Goal: Navigation & Orientation: Find specific page/section

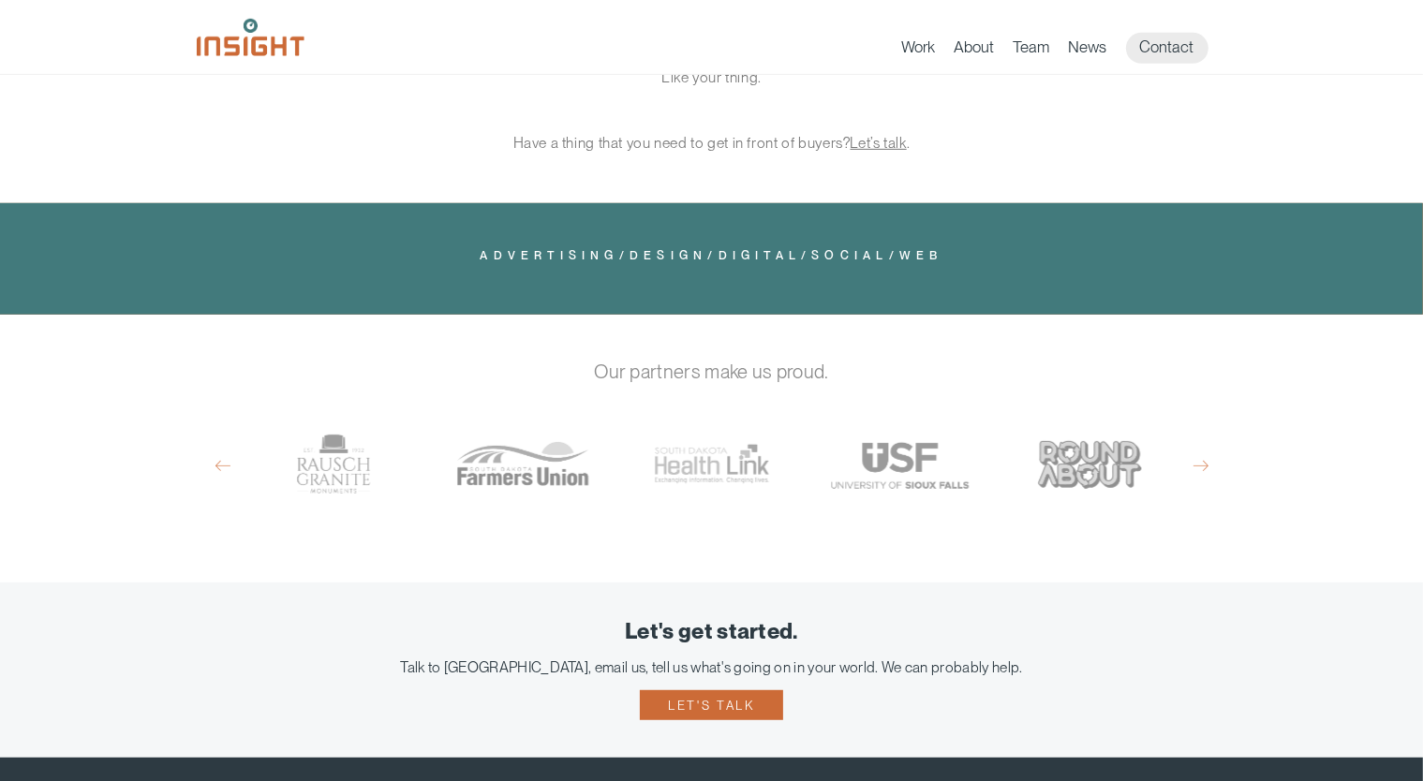
scroll to position [913, 0]
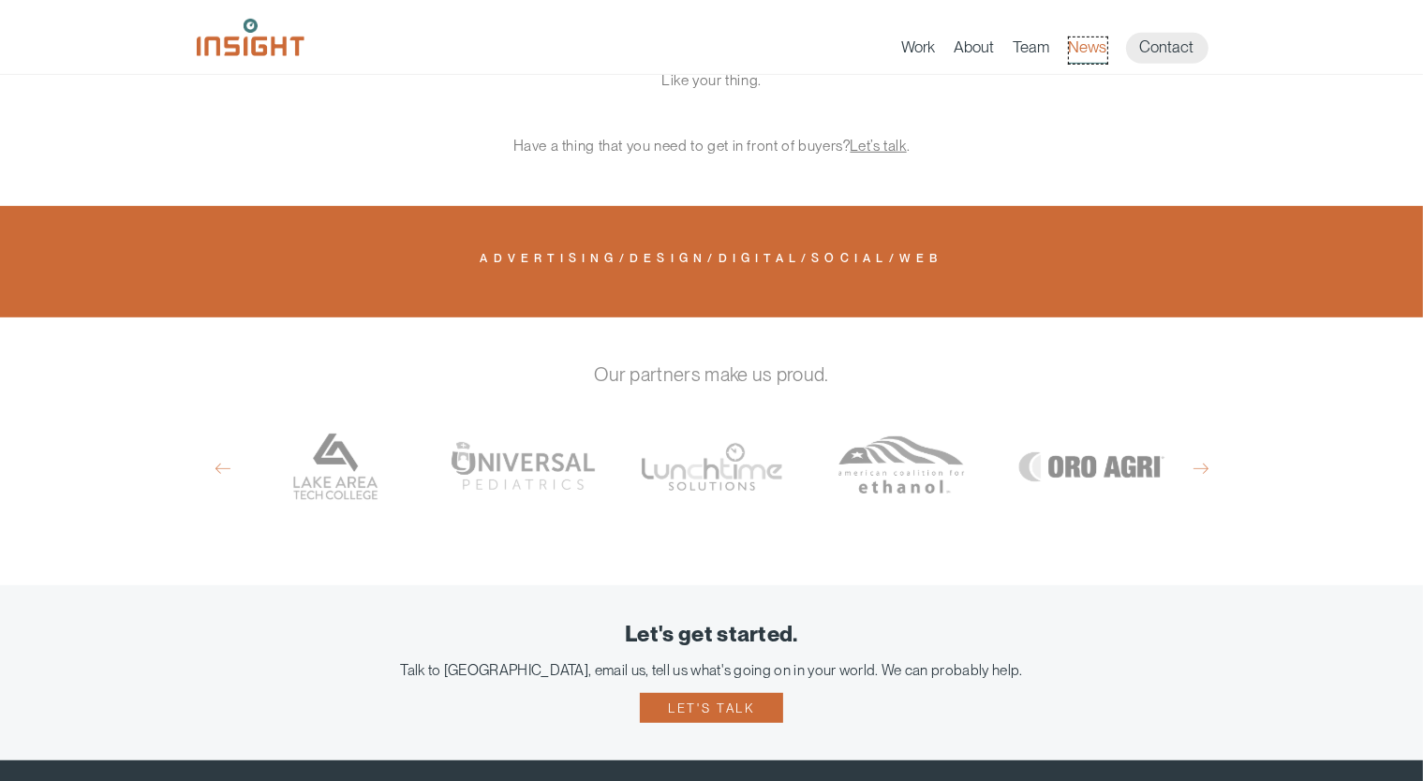
click at [1076, 53] on link "News" at bounding box center [1088, 50] width 38 height 26
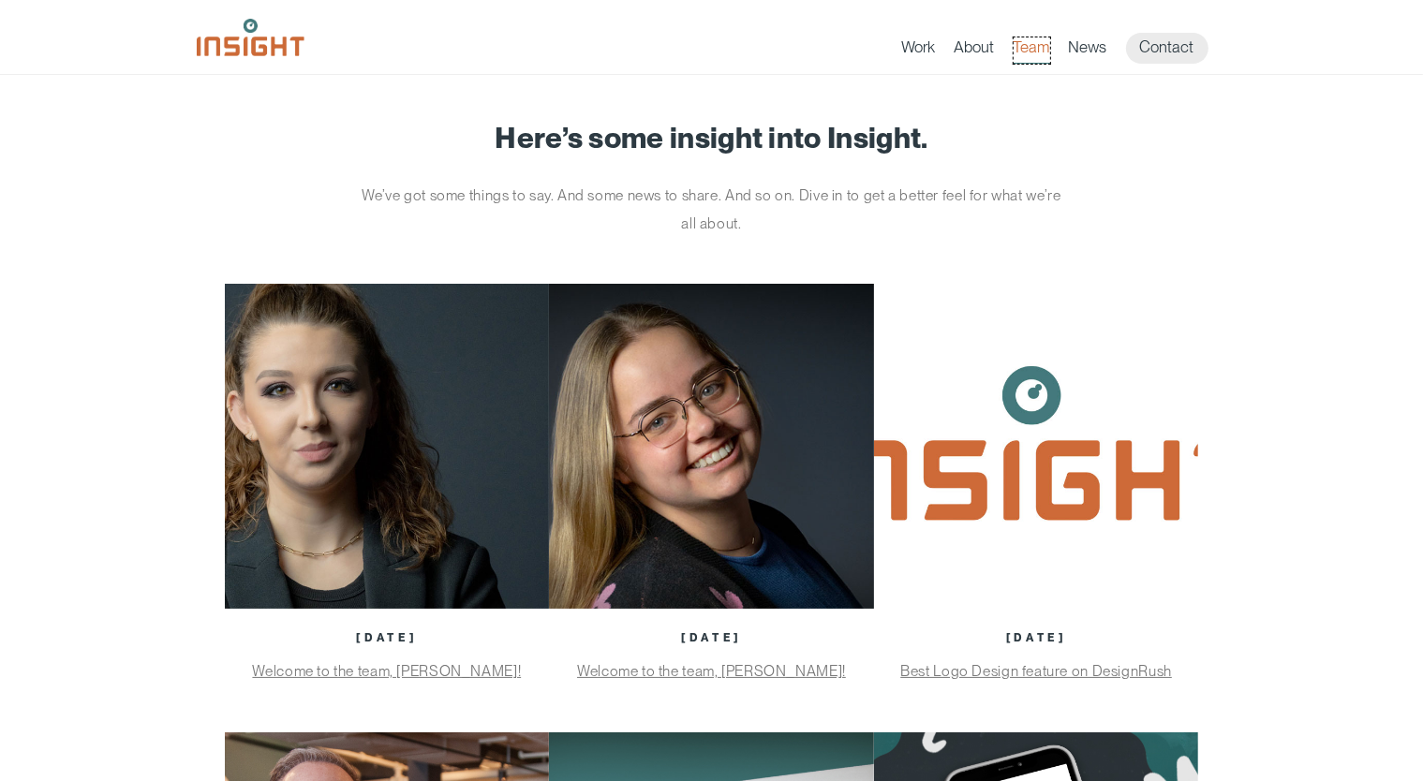
click at [1025, 63] on span "primary navigation menu" at bounding box center [1032, 63] width 37 height 1
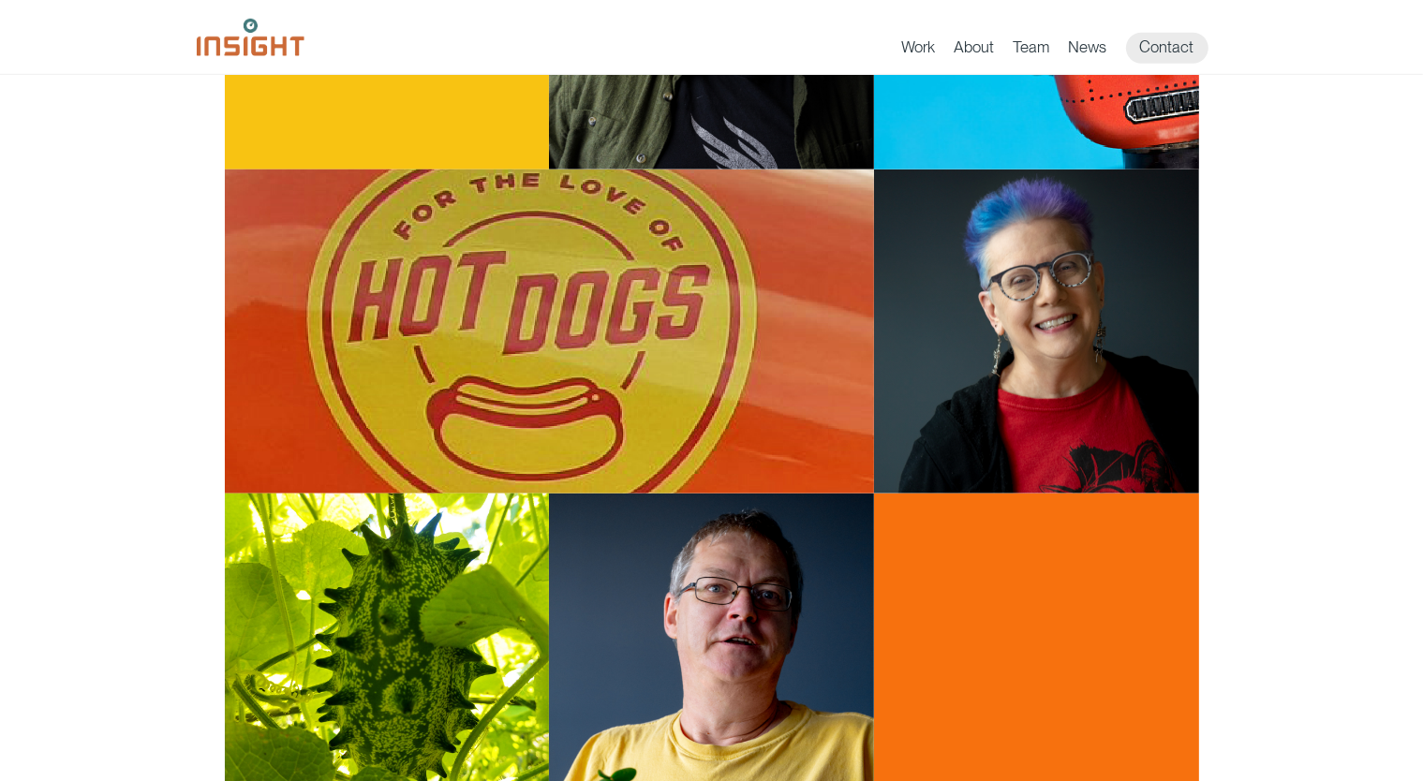
scroll to position [1348, 0]
